Goal: Task Accomplishment & Management: Use online tool/utility

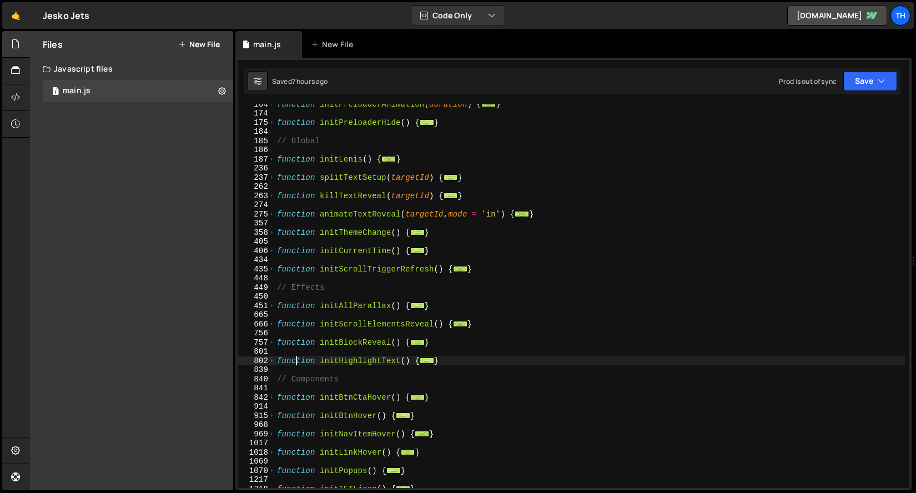
scroll to position [110, 0]
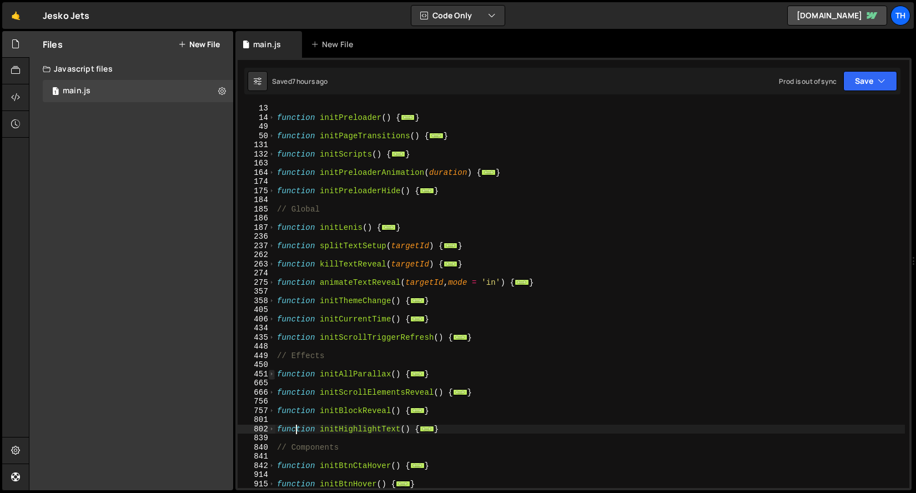
click at [272, 377] on span at bounding box center [272, 374] width 6 height 9
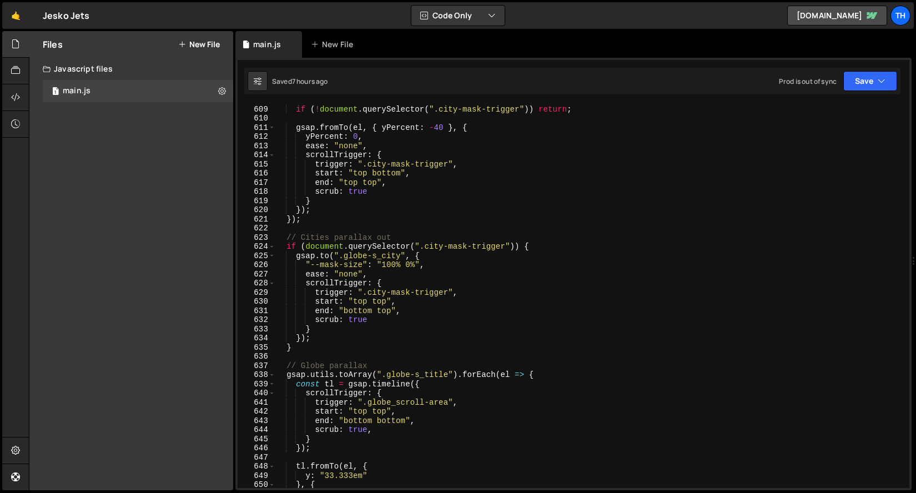
scroll to position [1823, 0]
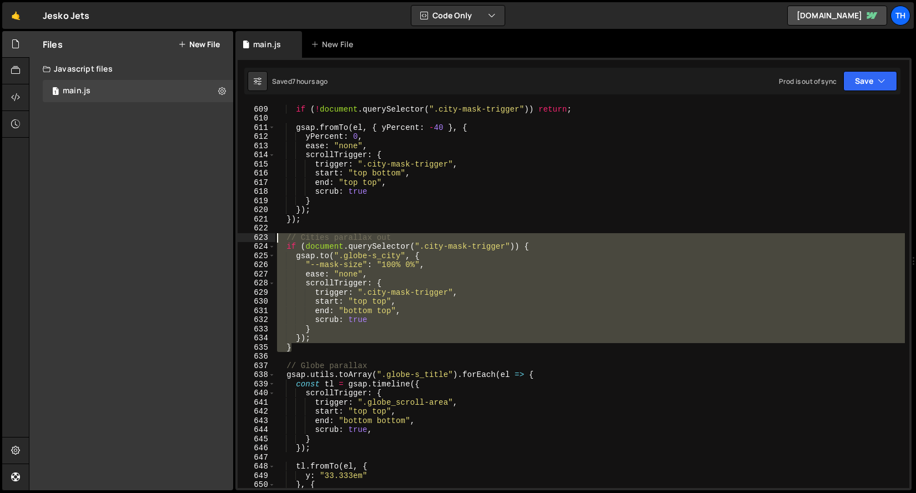
drag, startPoint x: 310, startPoint y: 347, endPoint x: 241, endPoint y: 234, distance: 131.7
click at [241, 234] on div "function initHighlightText() { 608 609 610 611 612 613 614 615 616 617 618 619 …" at bounding box center [574, 296] width 672 height 384
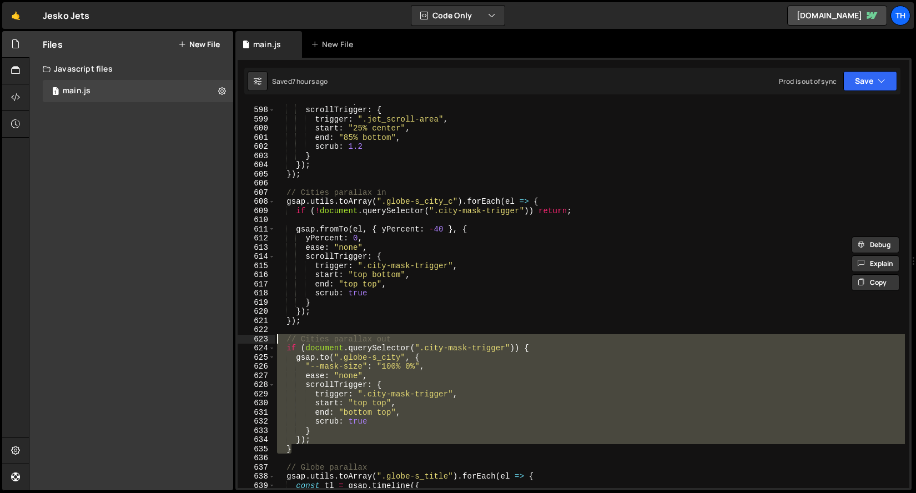
scroll to position [1590, 0]
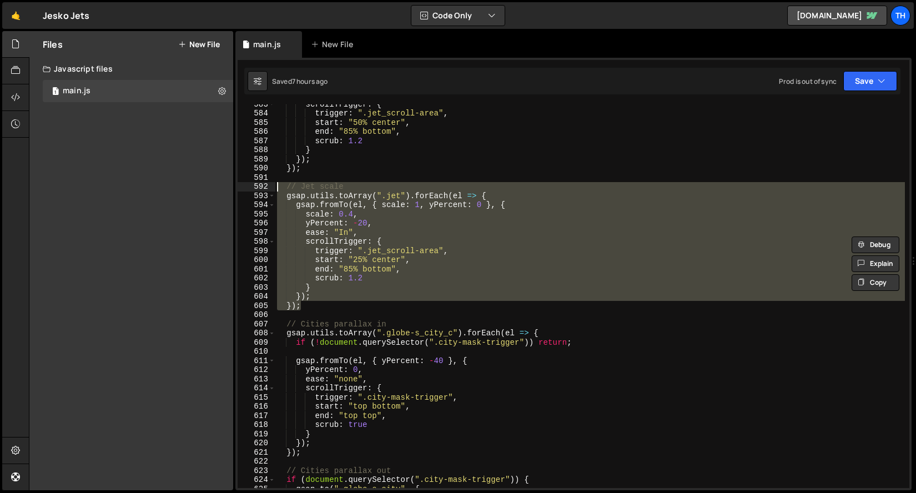
drag, startPoint x: 318, startPoint y: 303, endPoint x: 163, endPoint y: 189, distance: 192.2
click at [163, 189] on div "Files New File Javascript files 1 main.js 0 CSS files Copy share link Edit File…" at bounding box center [473, 261] width 888 height 460
type textarea "// Jet scale gsap.utils.toArray(".jet").forEach(el => {"
click at [294, 313] on div "scrollTrigger : { trigger : ".jet_scroll-area" , start : "50% center" , end : "…" at bounding box center [590, 300] width 630 height 402
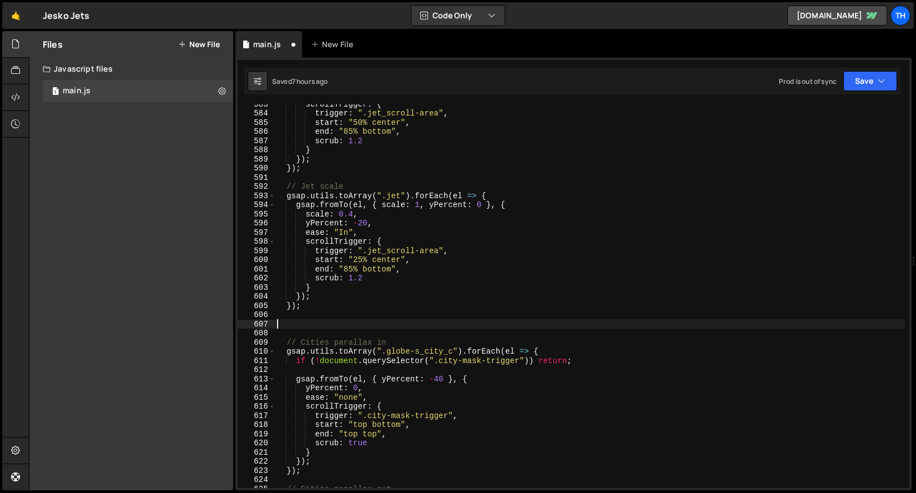
paste textarea "});"
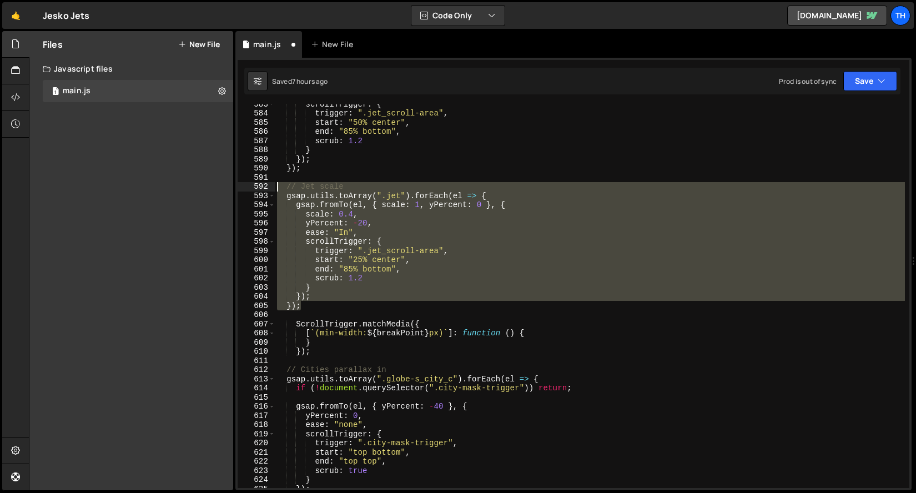
drag, startPoint x: 307, startPoint y: 308, endPoint x: 197, endPoint y: 189, distance: 161.6
click at [197, 189] on div "Files New File Javascript files 1 main.js 0 CSS files Copy share link Edit File…" at bounding box center [473, 261] width 888 height 460
type textarea "// Jet scale gsap.utils.toArray(".jet").forEach(el => {"
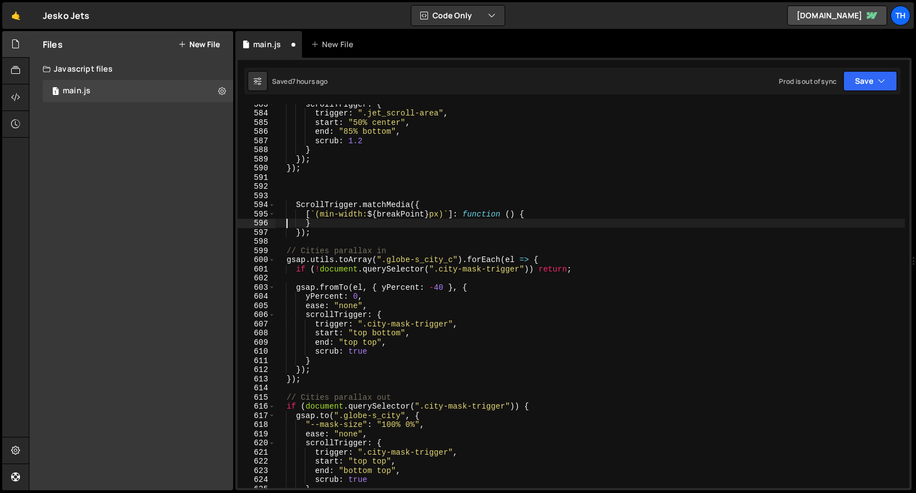
click at [286, 225] on div "scrollTrigger : { trigger : ".jet_scroll-area" , start : "50% center" , end : "…" at bounding box center [590, 300] width 630 height 402
type textarea "}"
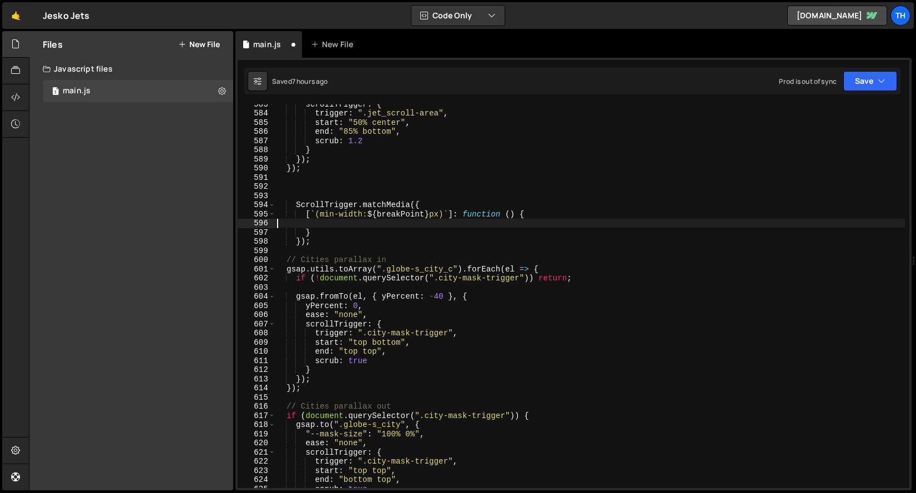
paste textarea "});"
type textarea "});"
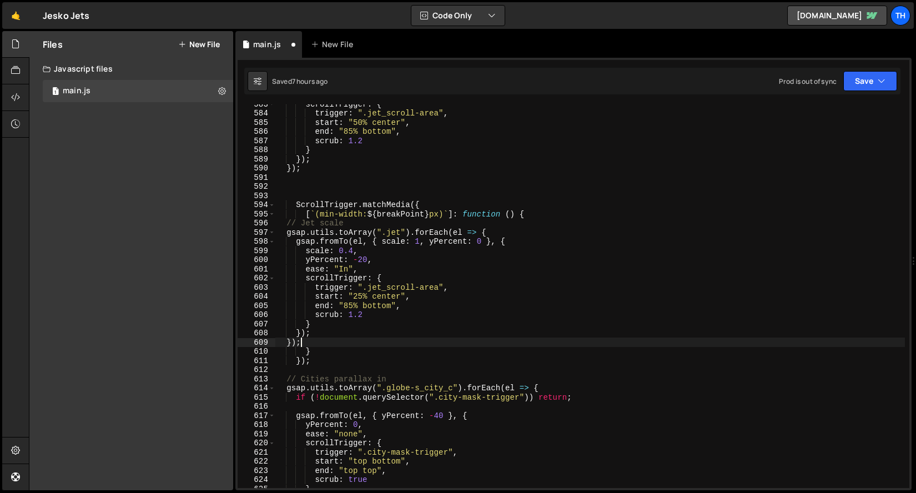
click at [302, 189] on div "scrollTrigger : { trigger : ".jet_scroll-area" , start : "50% center" , end : "…" at bounding box center [590, 300] width 630 height 402
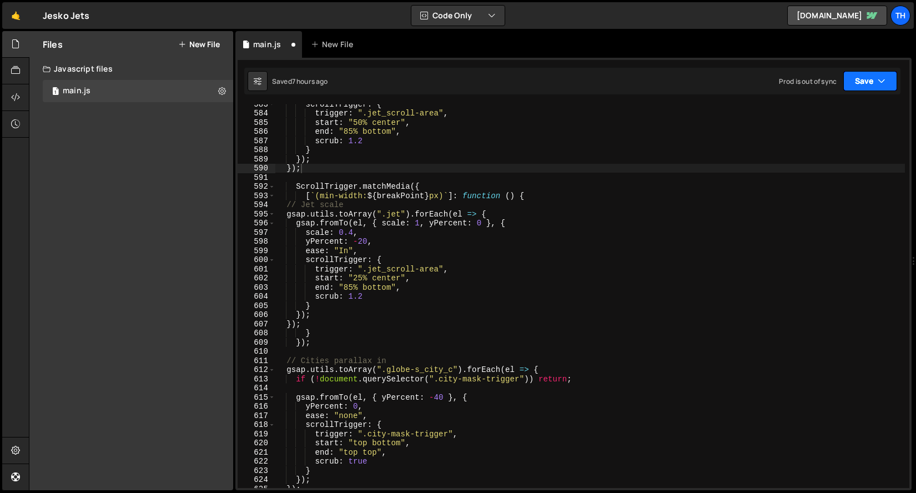
click at [886, 75] on button "Save" at bounding box center [871, 81] width 54 height 20
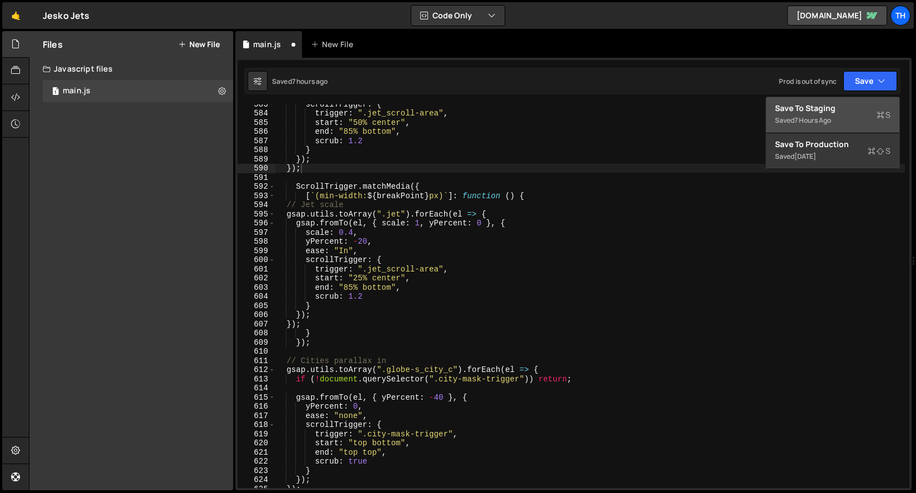
click at [864, 103] on div "Save to Staging S" at bounding box center [833, 108] width 116 height 11
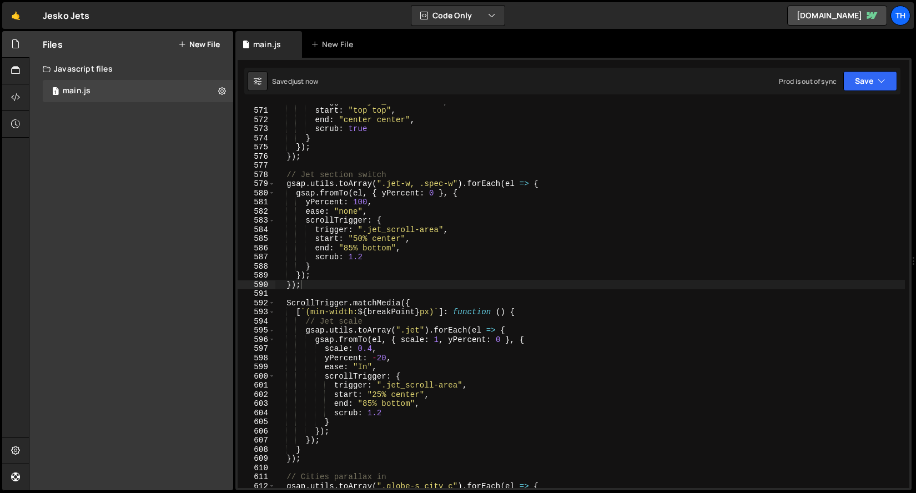
scroll to position [5190, 0]
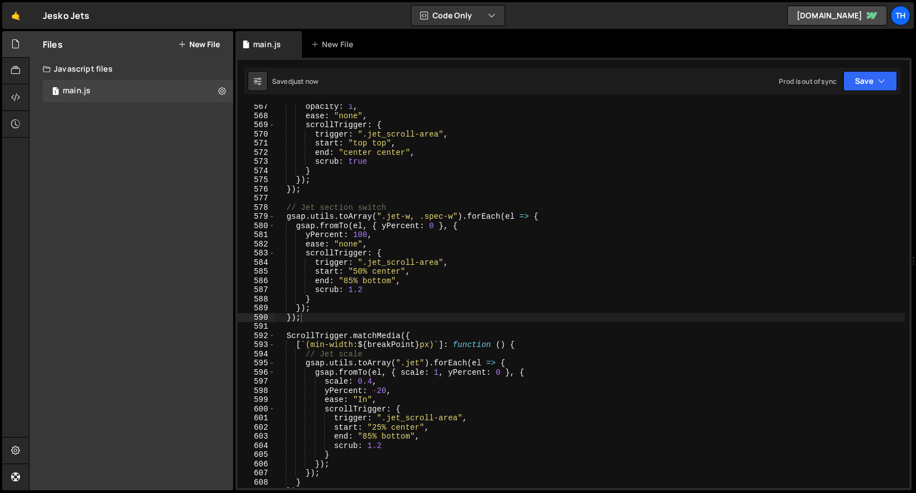
click at [538, 346] on div "opacity : 1 , ease : "none" , scrollTrigger : { trigger : ".jet_scroll-area" , …" at bounding box center [590, 303] width 630 height 402
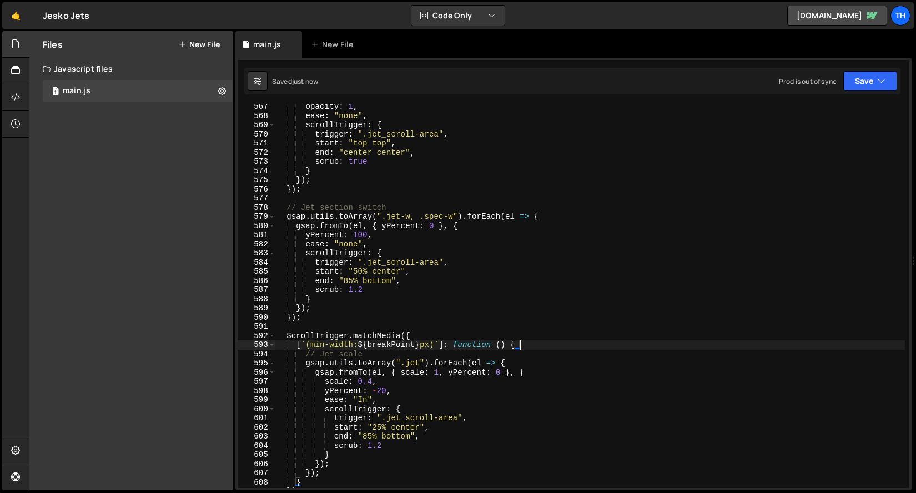
click at [541, 345] on div "opacity : 1 , ease : "none" , scrollTrigger : { trigger : ".jet_scroll-area" , …" at bounding box center [590, 303] width 630 height 402
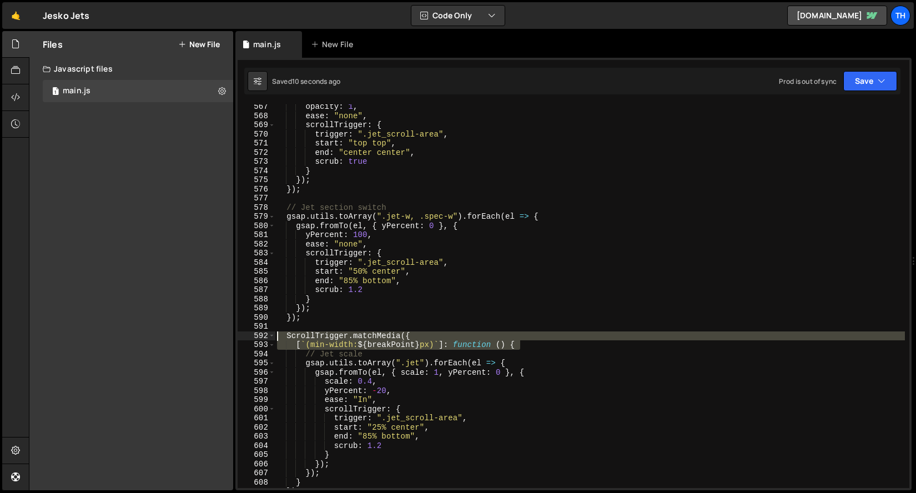
drag, startPoint x: 552, startPoint y: 343, endPoint x: 240, endPoint y: 335, distance: 312.3
click at [240, 335] on div "[`(min-width: ${breakPoint}px)`]: function () { 567 568 569 570 571 572 573 574…" at bounding box center [574, 296] width 672 height 384
type textarea "ScrollTrigger.matchMedia({ [`(min-width: ${breakPoint}px)`]: function () {"
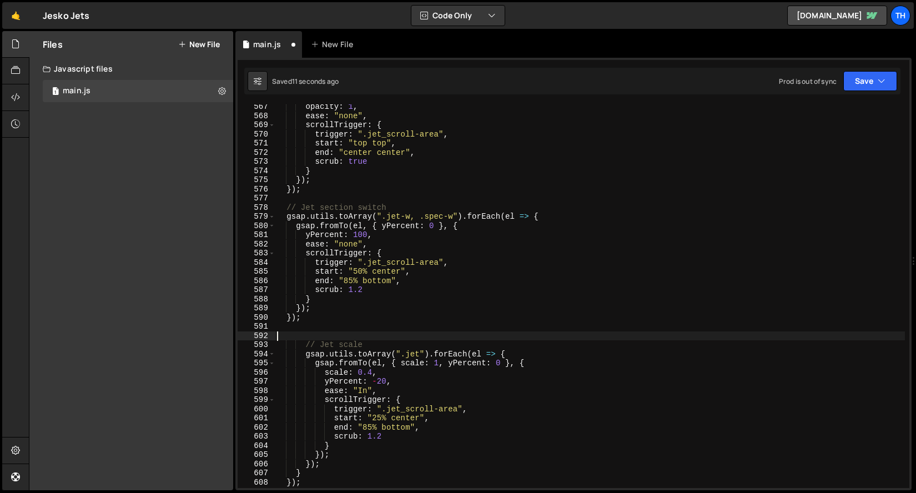
click at [306, 201] on div "opacity : 1 , ease : "none" , scrollTrigger : { trigger : ".jet_scroll-area" , …" at bounding box center [590, 303] width 630 height 402
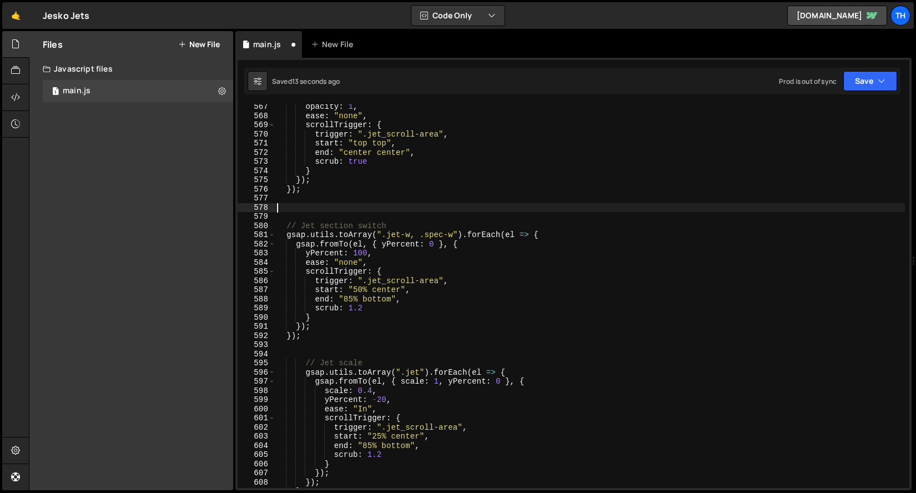
paste textarea "[`(min-width: ${breakPoint}px)`]: function () {"
type textarea "[`(min-width: ${breakPoint}px)`]: function () {"
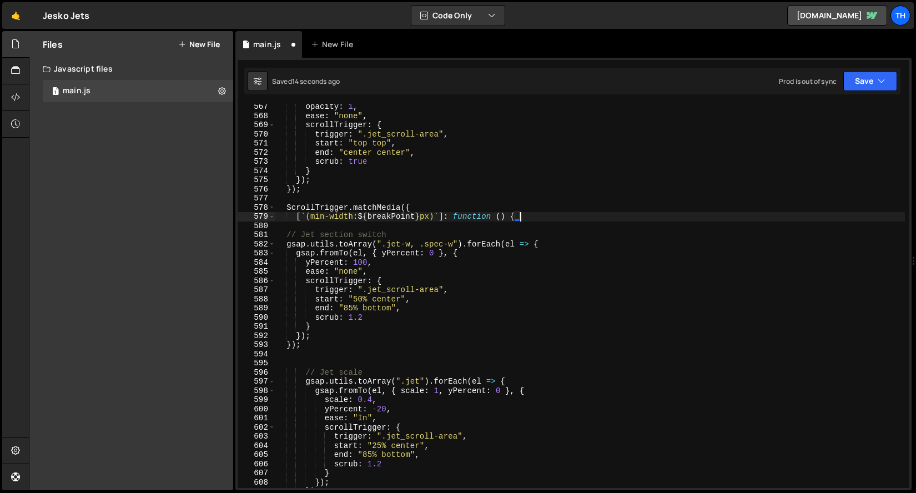
click at [310, 226] on div "opacity : 1 , ease : "none" , scrollTrigger : { trigger : ".jet_scroll-area" , …" at bounding box center [590, 303] width 630 height 402
type textarea "[`(min-width: ${breakPoint}px)`]: function () {"
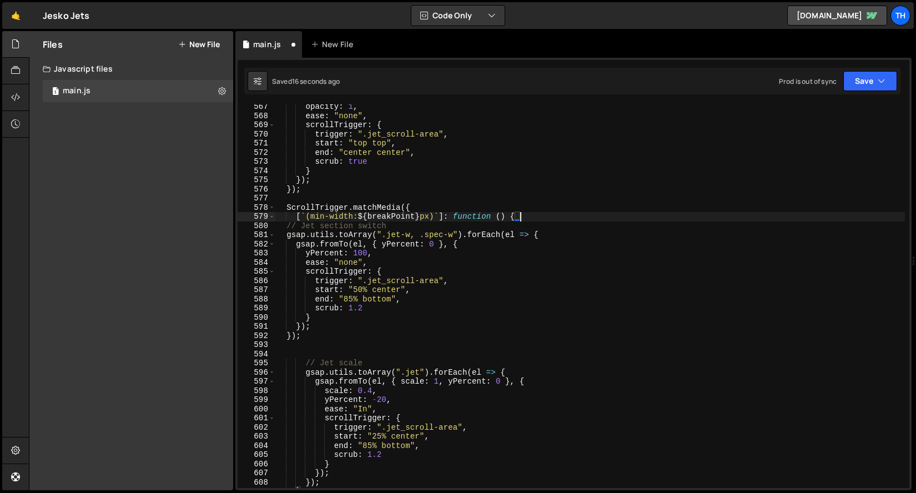
click at [337, 348] on div "opacity : 1 , ease : "none" , scrollTrigger : { trigger : ".jet_scroll-area" , …" at bounding box center [590, 303] width 630 height 402
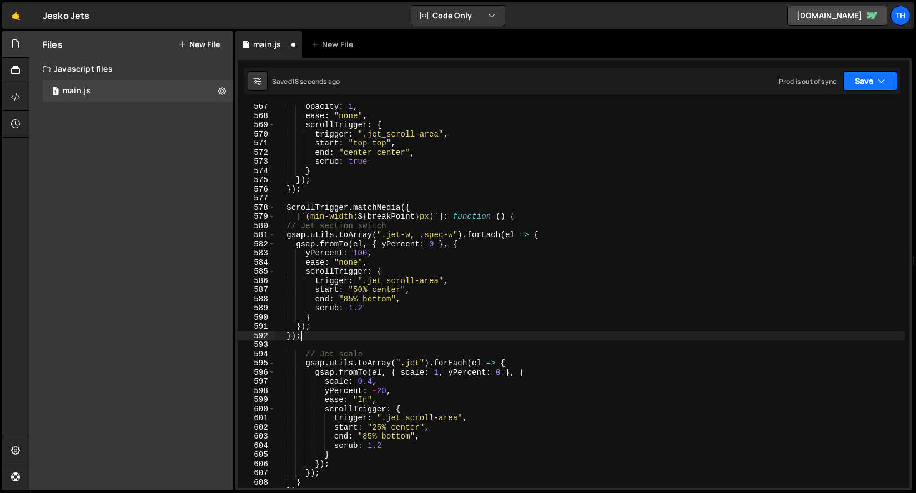
type textarea "});"
click at [861, 88] on button "Save" at bounding box center [871, 81] width 54 height 20
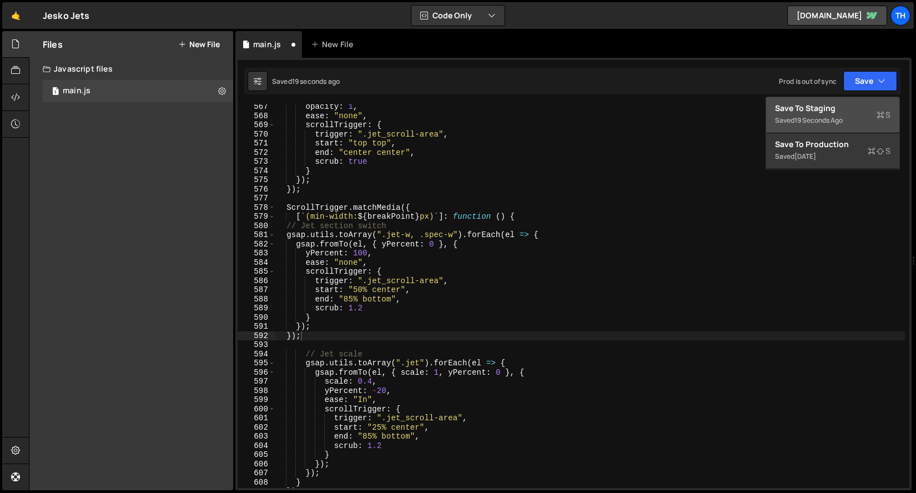
click at [852, 108] on div "Save to Staging S" at bounding box center [833, 108] width 116 height 11
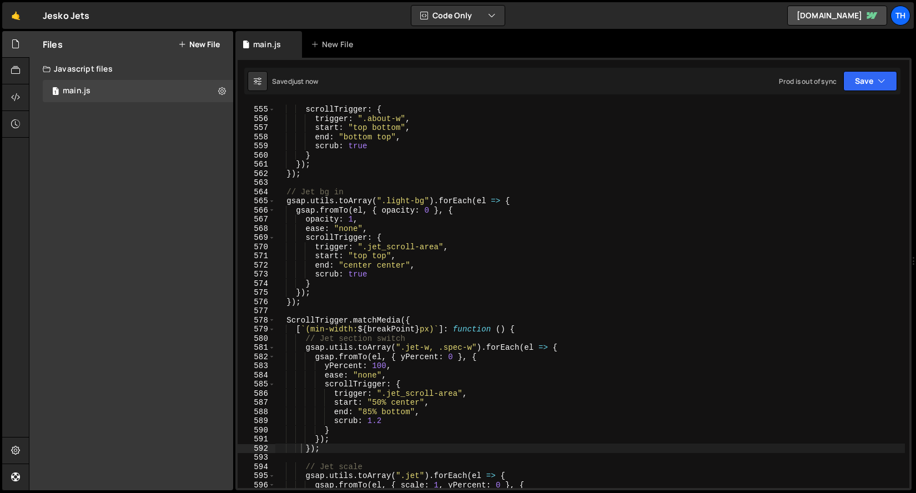
scroll to position [4935, 0]
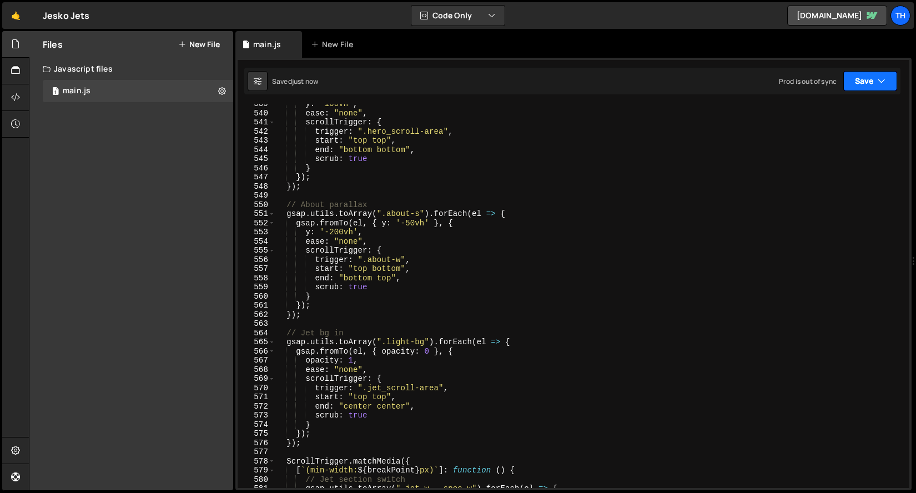
click at [865, 71] on button "Save" at bounding box center [871, 81] width 54 height 20
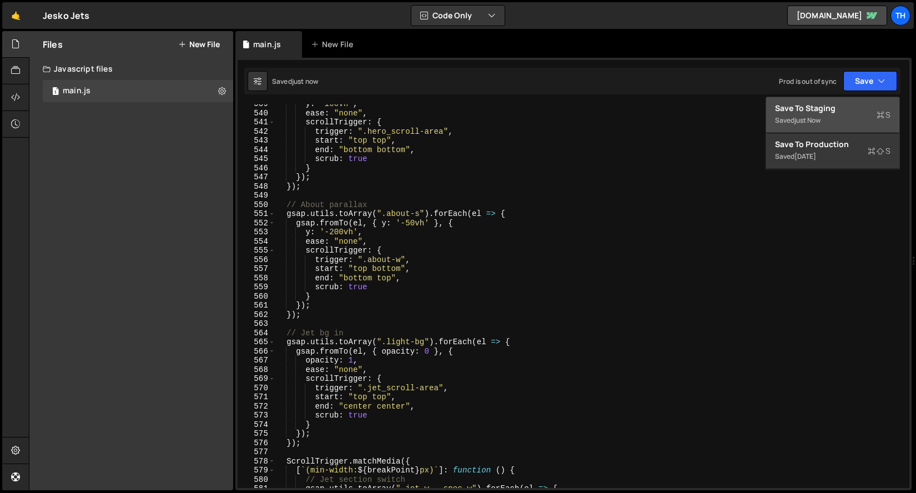
click at [856, 101] on button "Save to Staging S Saved just now" at bounding box center [833, 115] width 133 height 36
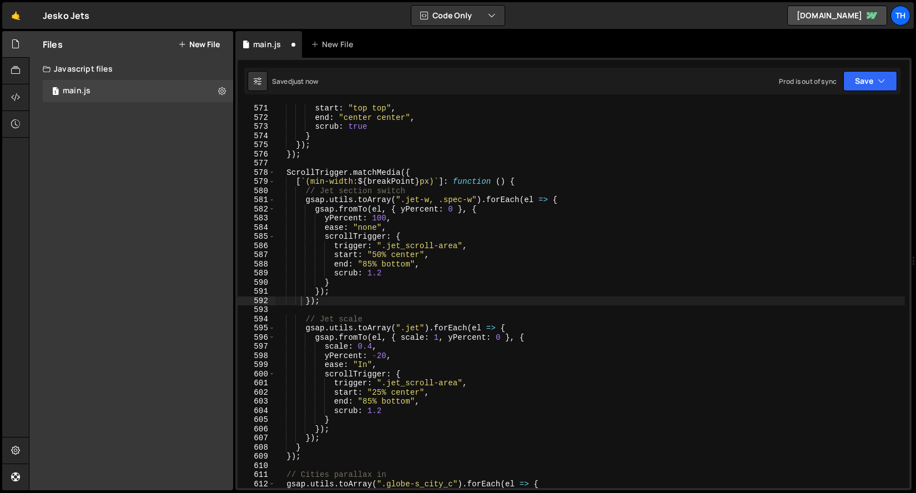
scroll to position [5225, 0]
